Goal: Check status: Check status

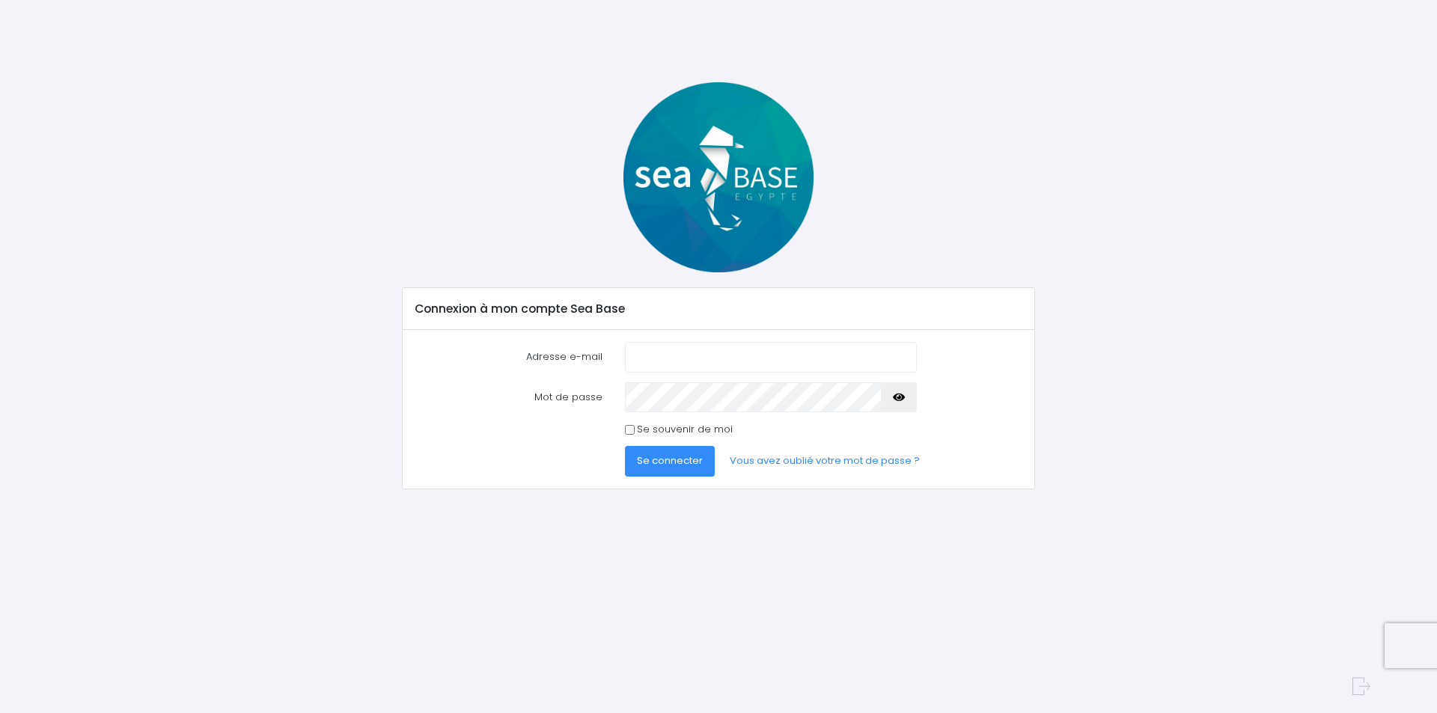
type input "patrick1andrieu@gmail.com"
click at [669, 457] on span "Se connecter" at bounding box center [670, 461] width 66 height 14
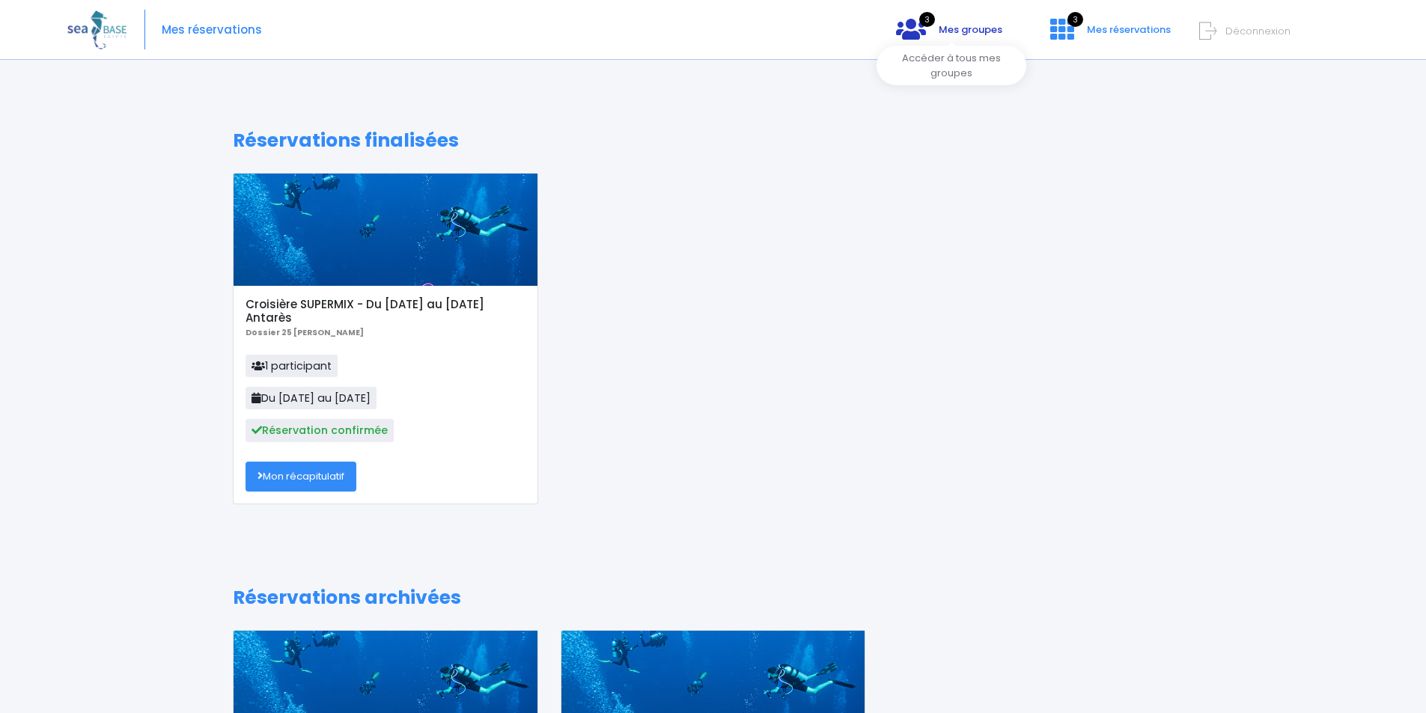
click at [926, 30] on icon at bounding box center [911, 29] width 30 height 24
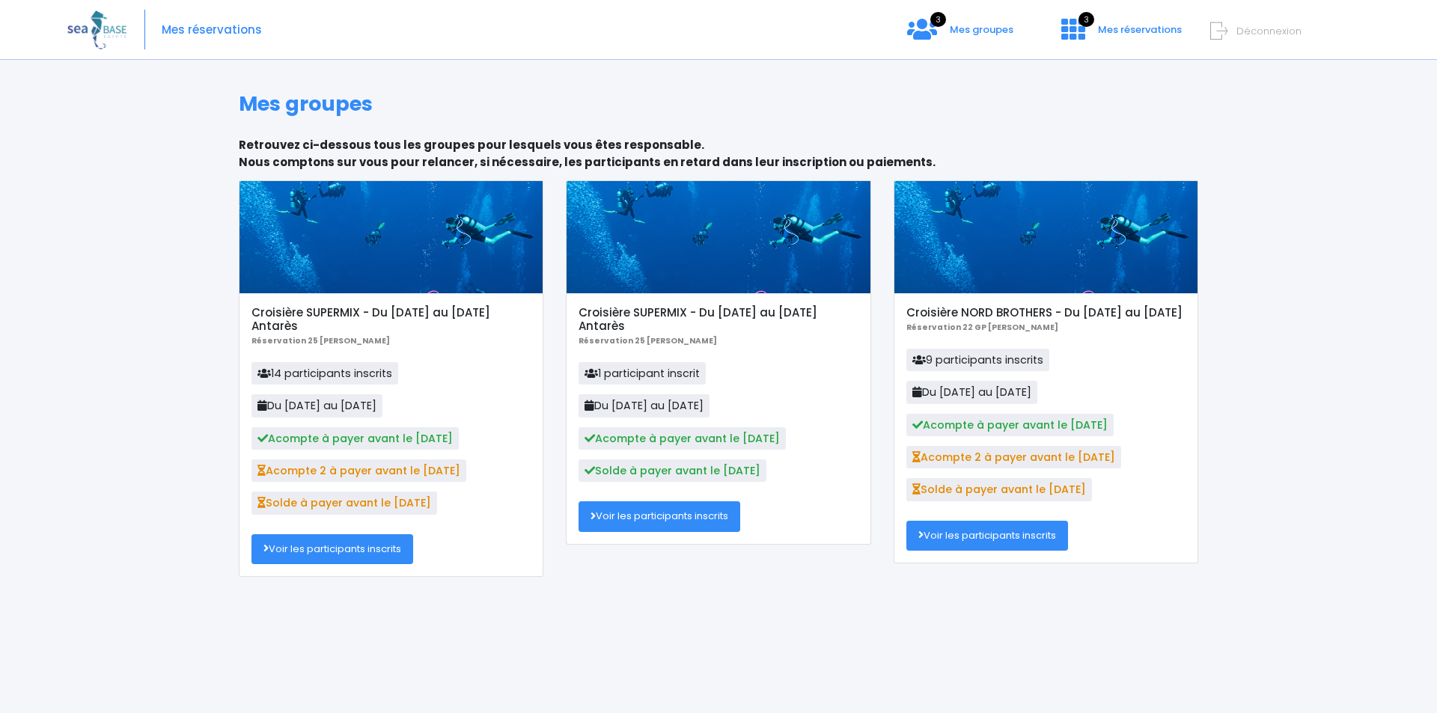
click at [334, 546] on link "Voir les participants inscrits" at bounding box center [332, 549] width 162 height 30
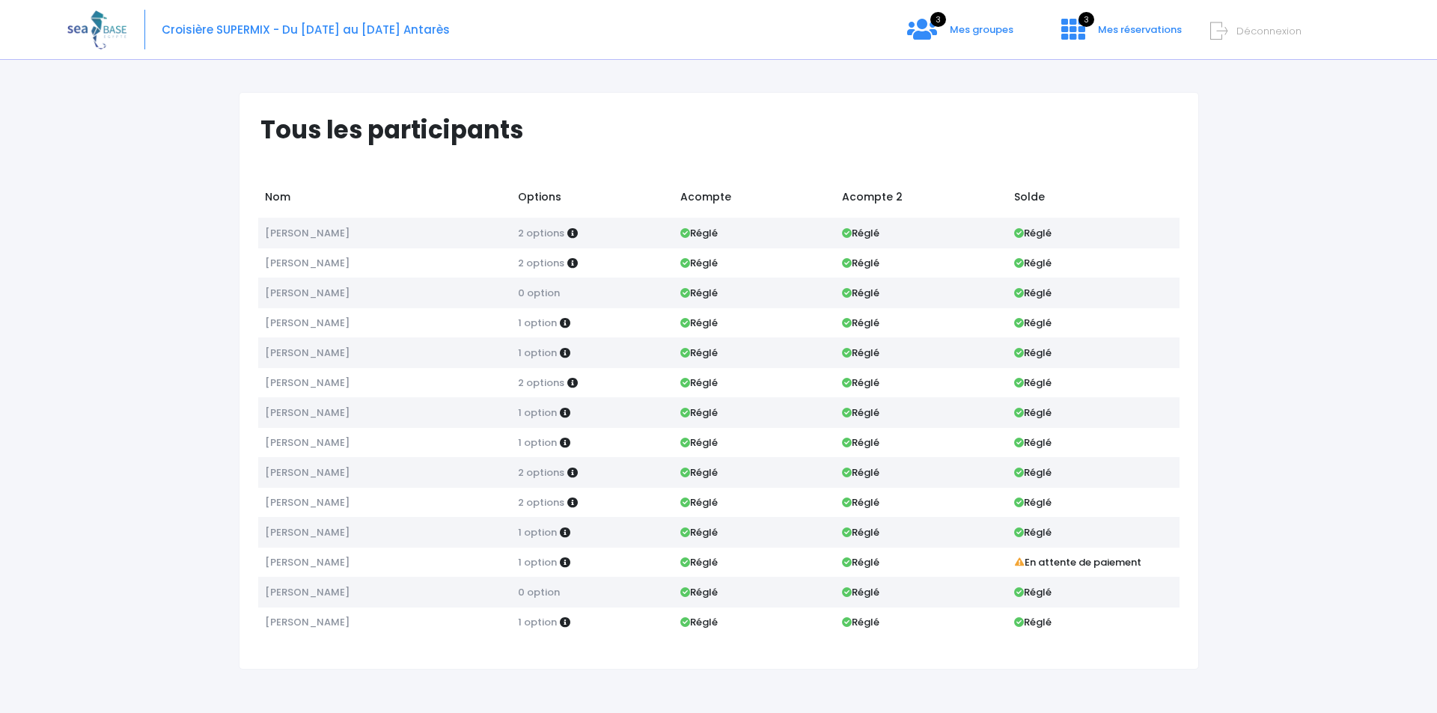
click at [1233, 28] on form "Déconnexion" at bounding box center [1352, 27] width 272 height 17
click at [1222, 29] on icon at bounding box center [1218, 31] width 17 height 25
